Goal: Task Accomplishment & Management: Use online tool/utility

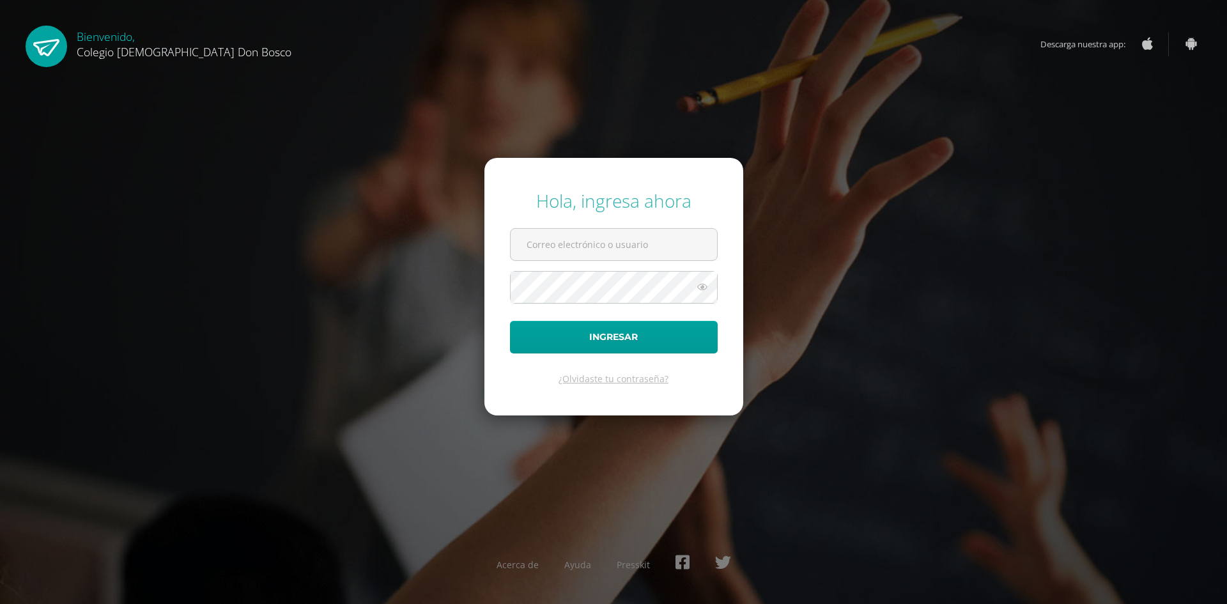
click at [566, 252] on input "text" at bounding box center [614, 244] width 206 height 31
type input "[EMAIL_ADDRESS][DOMAIN_NAME]"
click at [589, 346] on button "Ingresar" at bounding box center [614, 337] width 208 height 33
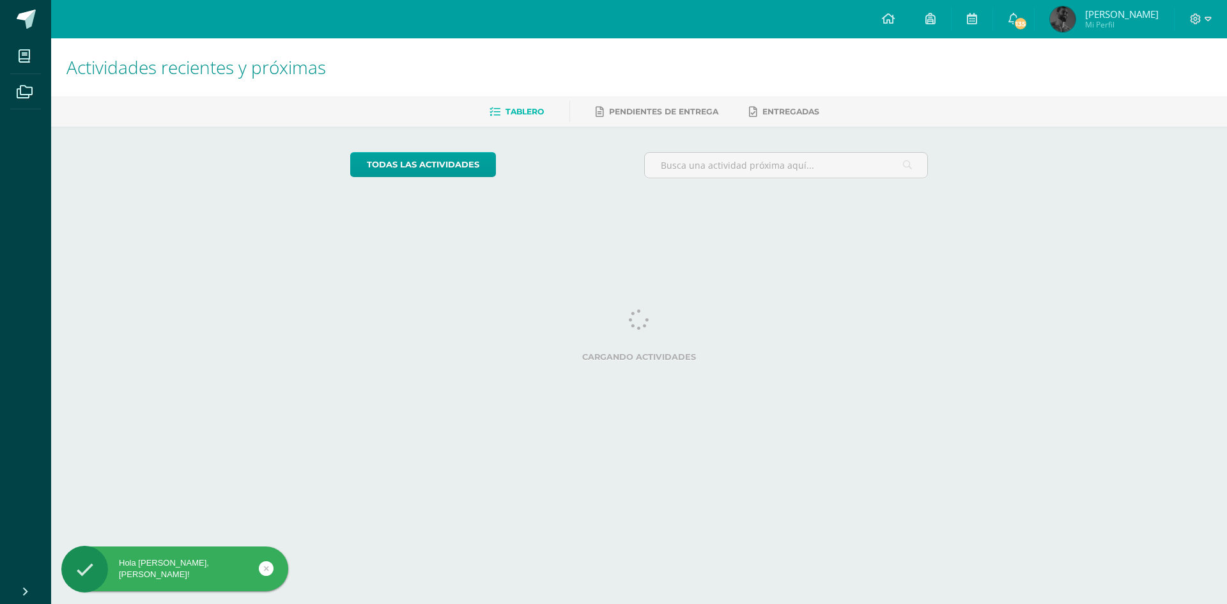
click at [699, 214] on html "Hola [PERSON_NAME], [PERSON_NAME]! Mis cursos Archivos Cerrar panel [DEMOGRAPHI…" at bounding box center [613, 107] width 1227 height 214
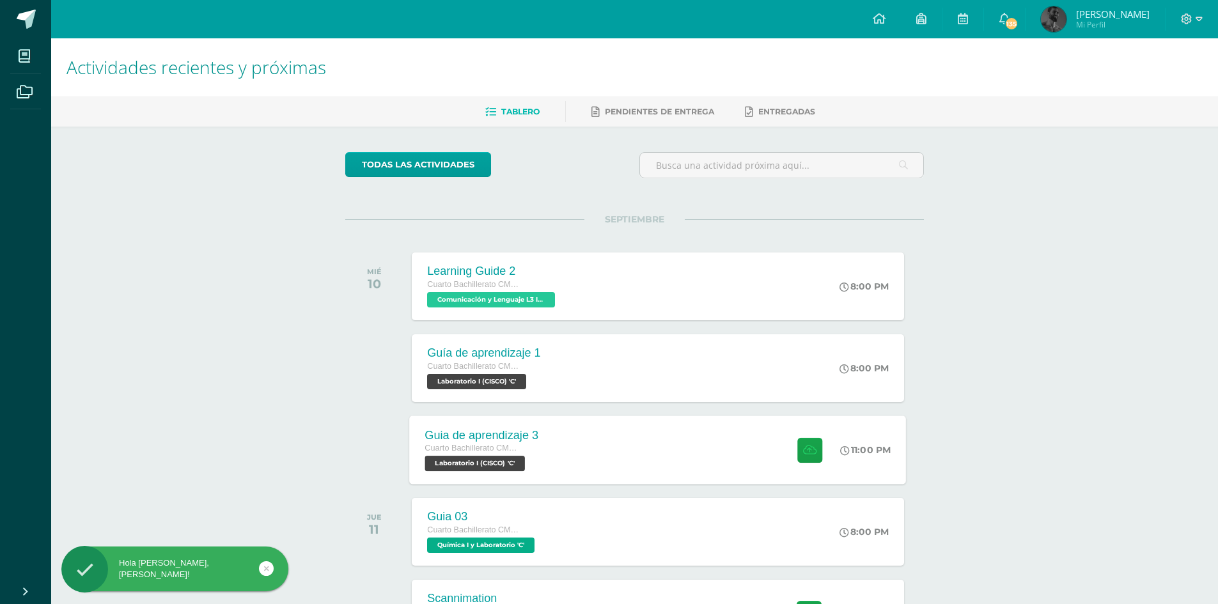
click at [586, 452] on div "Guia de aprendizaje 3 Cuarto Bachillerato CMP Bachillerato en CCLL con Orientac…" at bounding box center [658, 449] width 497 height 68
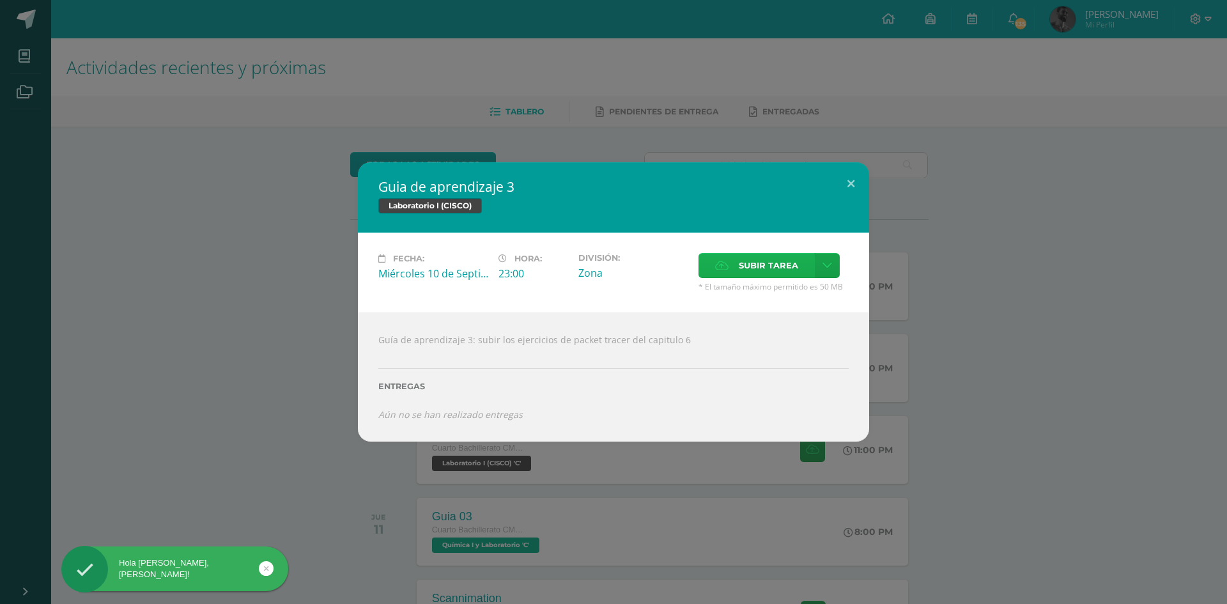
click at [734, 270] on label "Subir tarea" at bounding box center [757, 265] width 116 height 25
click at [0, 0] on input "Subir tarea" at bounding box center [0, 0] width 0 height 0
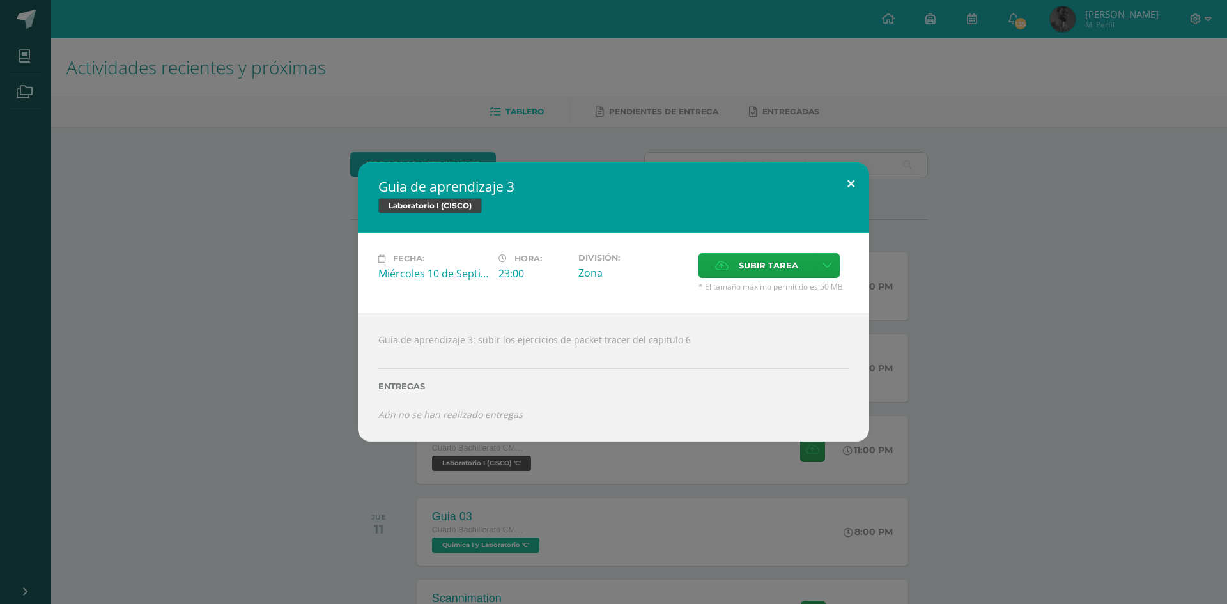
click at [855, 175] on button at bounding box center [851, 183] width 36 height 43
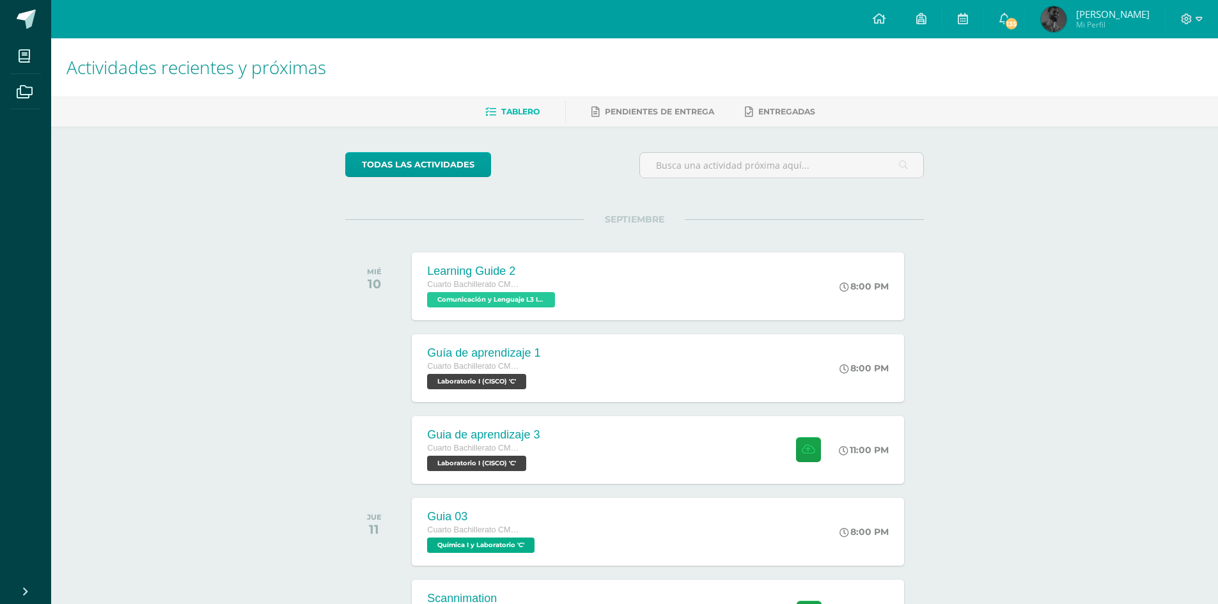
click at [1121, 22] on span "Mi Perfil" at bounding box center [1113, 24] width 74 height 11
click at [1211, 18] on div at bounding box center [1191, 19] width 52 height 38
click at [1200, 22] on icon at bounding box center [1198, 19] width 7 height 12
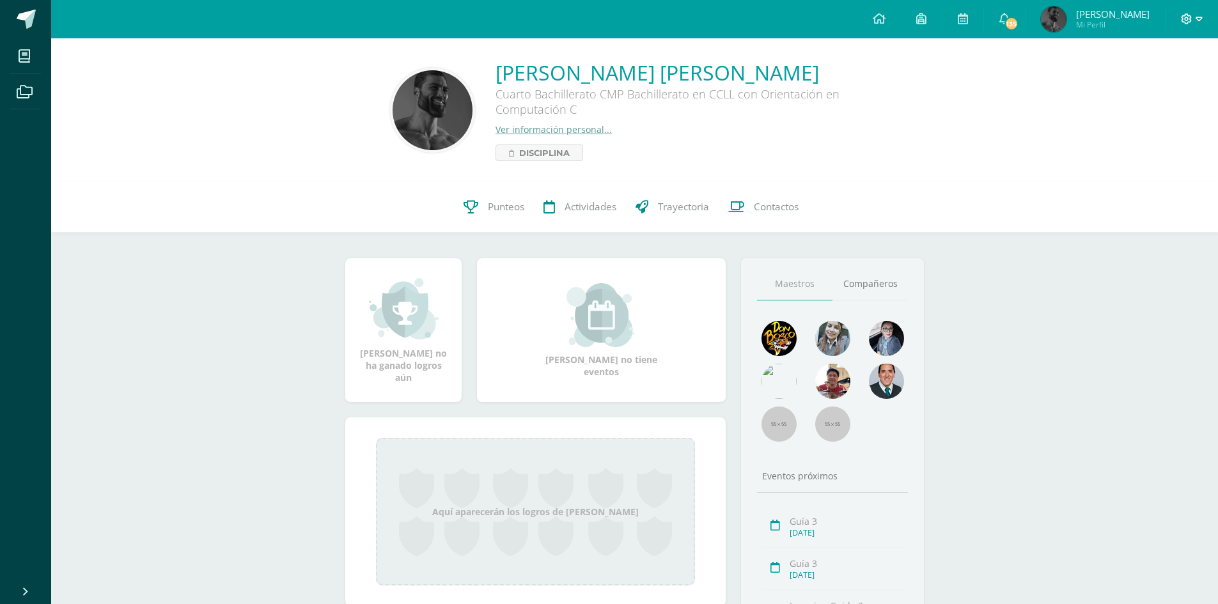
click at [1186, 23] on icon at bounding box center [1187, 19] width 12 height 12
click at [1142, 87] on span "Cerrar sesión" at bounding box center [1159, 87] width 58 height 12
